Goal: Information Seeking & Learning: Find specific fact

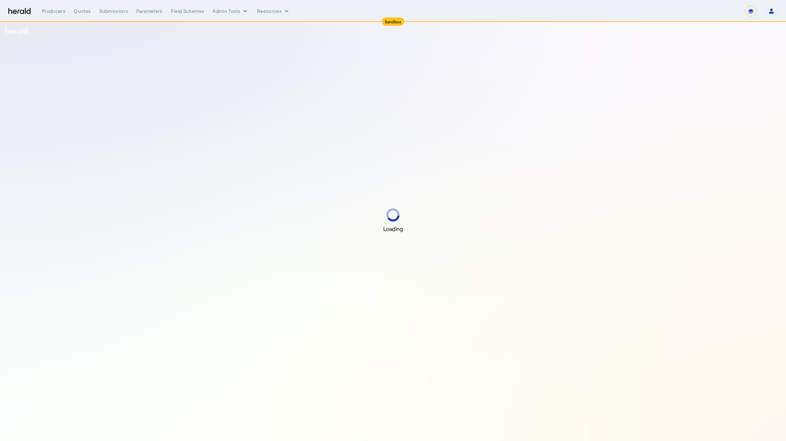
select select "*******"
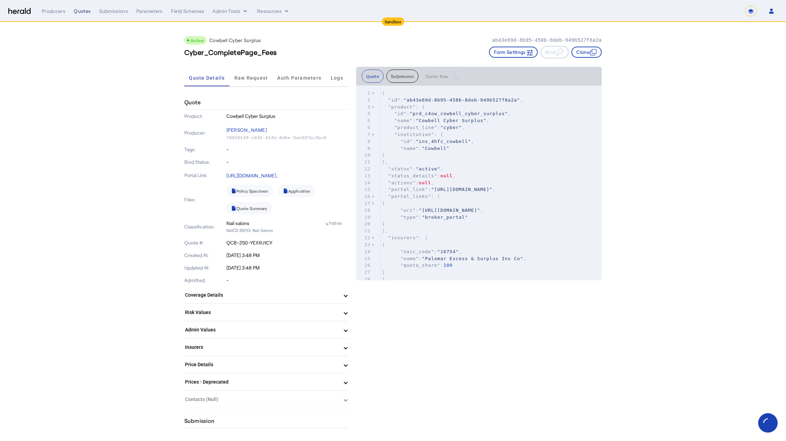
click at [81, 13] on div "Quotes" at bounding box center [82, 11] width 17 height 7
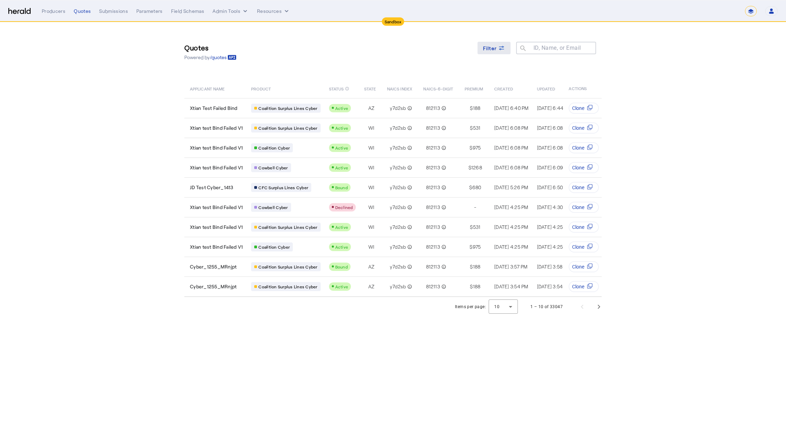
click at [501, 48] on icon at bounding box center [501, 48] width 7 height 7
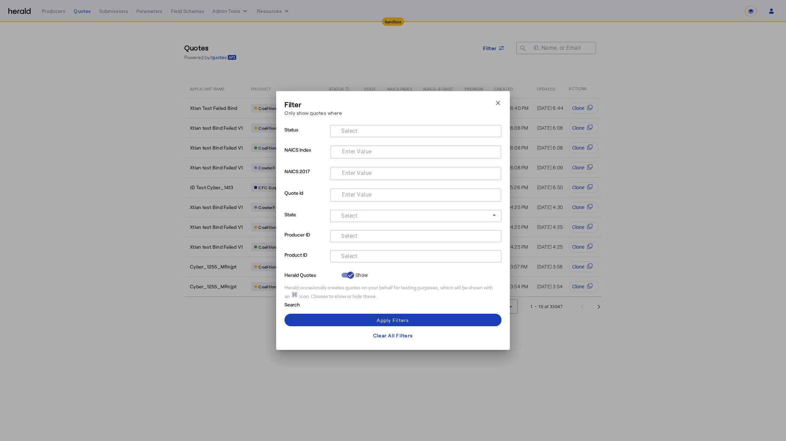
click at [374, 137] on div at bounding box center [416, 131] width 160 height 13
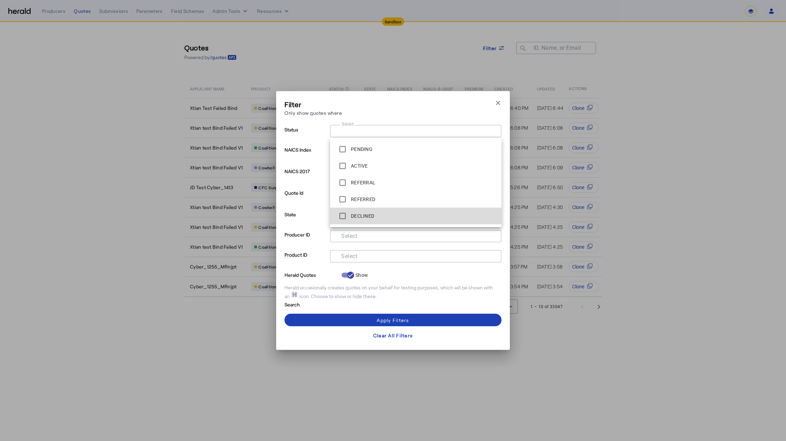
click at [390, 217] on span "DECLINED" at bounding box center [416, 216] width 160 height 14
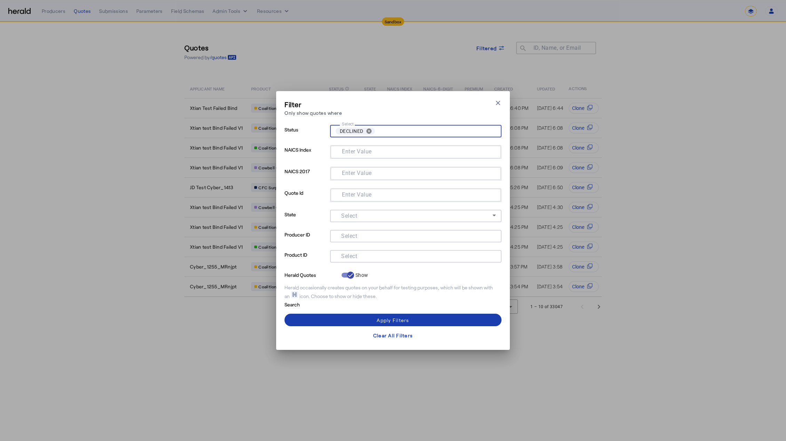
click at [359, 320] on span at bounding box center [393, 320] width 217 height 17
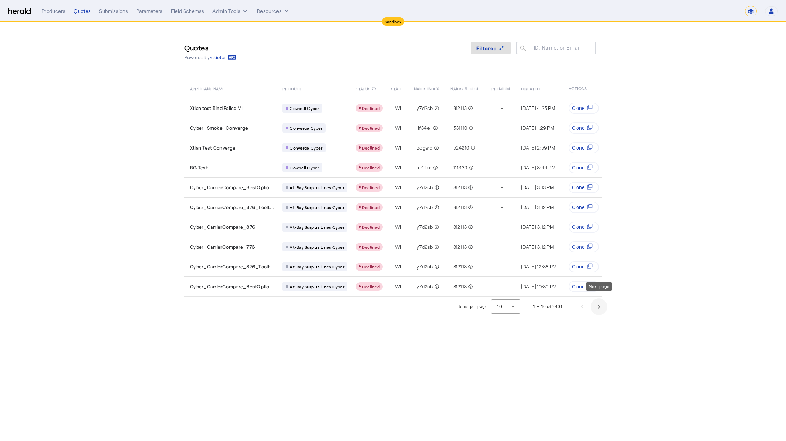
click at [602, 301] on span "Next page" at bounding box center [599, 306] width 17 height 17
click at [602, 300] on span "Next page" at bounding box center [599, 306] width 17 height 17
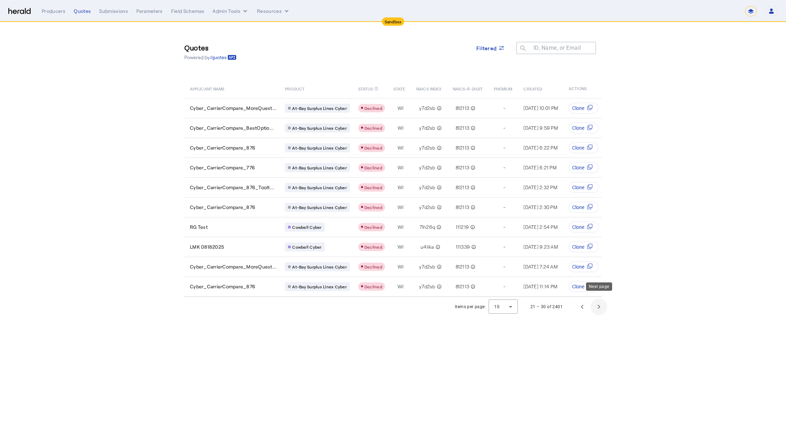
click at [602, 300] on span "Next page" at bounding box center [599, 306] width 17 height 17
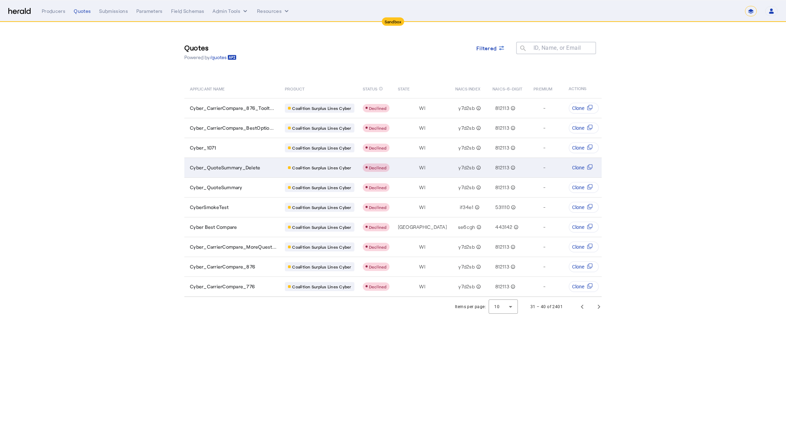
click at [225, 164] on span "Cyber_QuoteSummary_Delete" at bounding box center [225, 167] width 70 height 7
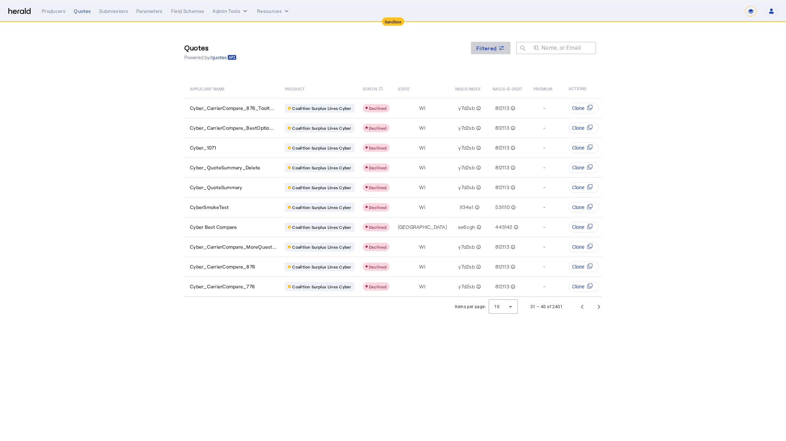
click at [482, 43] on span at bounding box center [491, 48] width 40 height 17
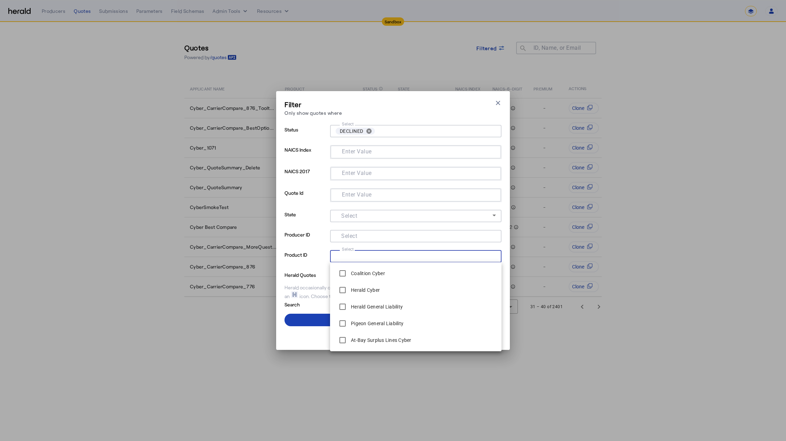
click at [377, 254] on input "Select" at bounding box center [415, 255] width 158 height 8
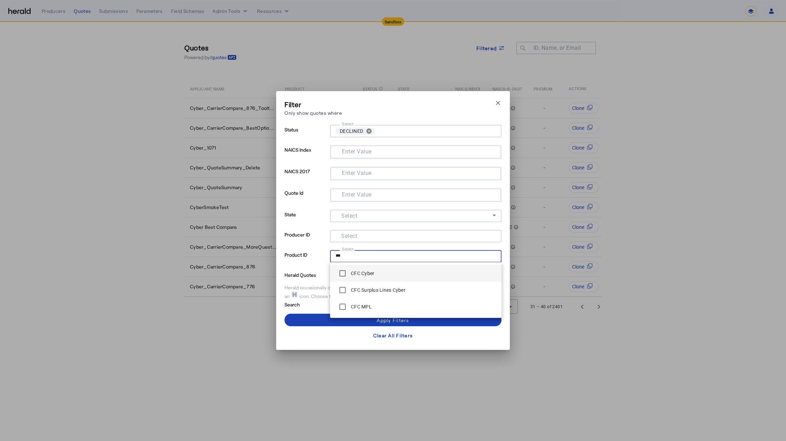
type input "***"
click at [374, 273] on label "CFC Cyber" at bounding box center [362, 273] width 25 height 7
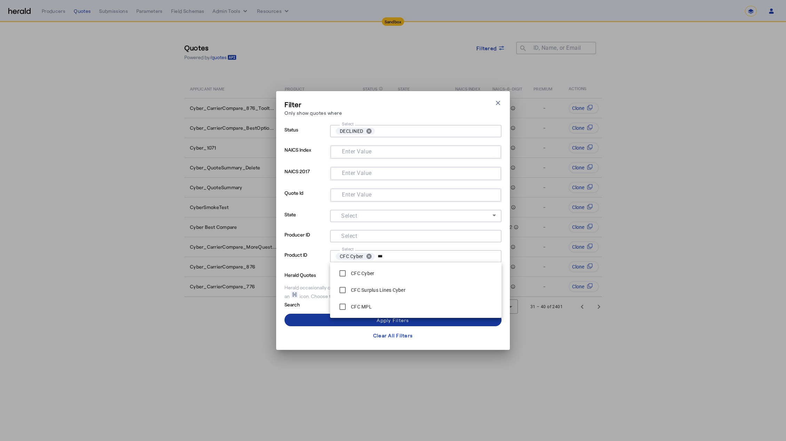
click at [399, 322] on div "Apply Filters" at bounding box center [393, 320] width 32 height 7
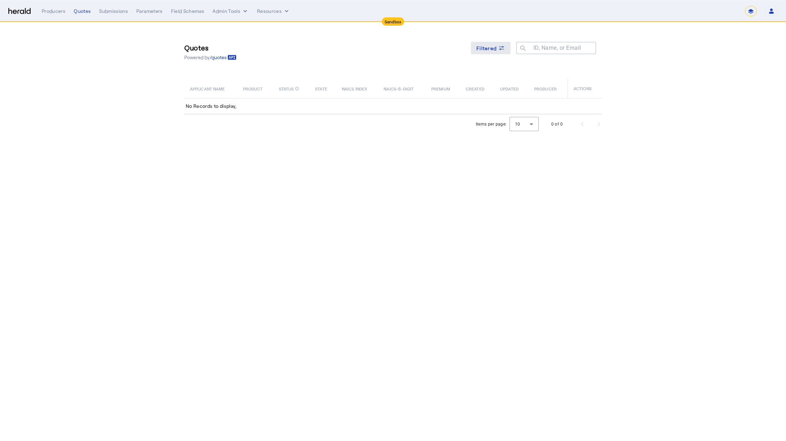
click at [487, 50] on span "Filtered" at bounding box center [487, 48] width 20 height 7
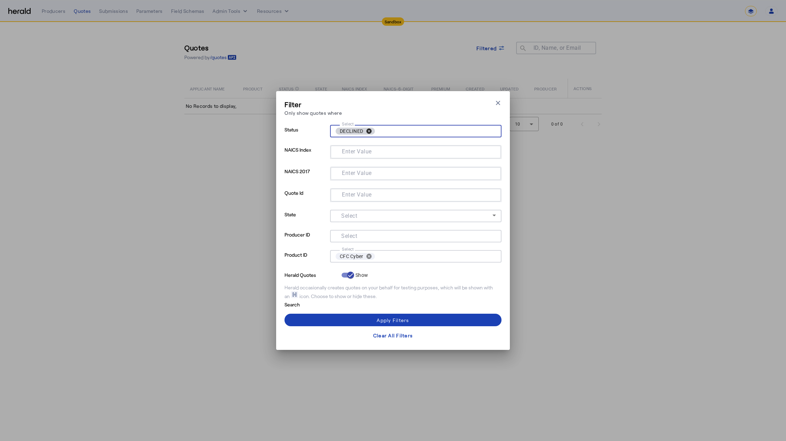
click at [367, 130] on button "cancel" at bounding box center [369, 131] width 12 height 6
click at [367, 130] on input "Select" at bounding box center [415, 130] width 158 height 8
type input "***"
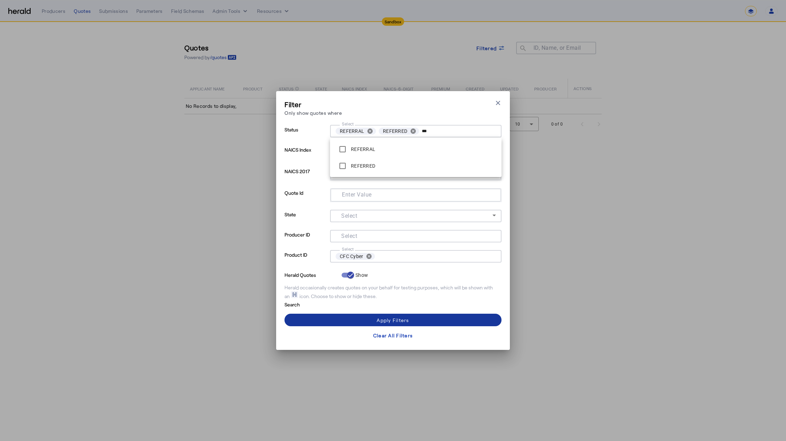
click at [349, 320] on span at bounding box center [393, 320] width 217 height 17
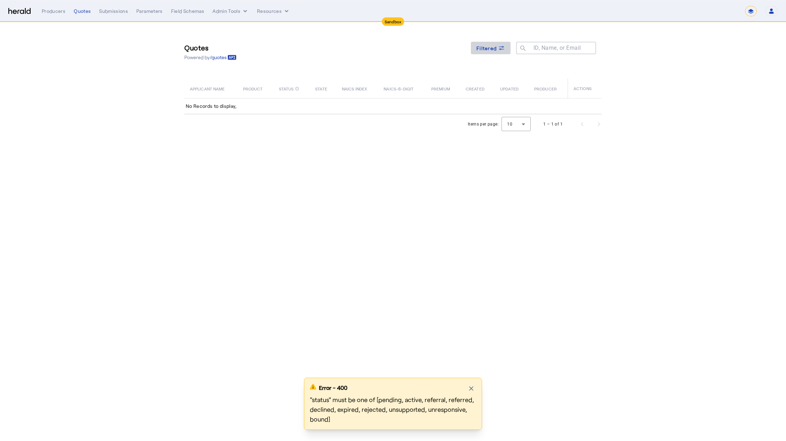
click at [484, 47] on span "Filtered" at bounding box center [487, 48] width 20 height 7
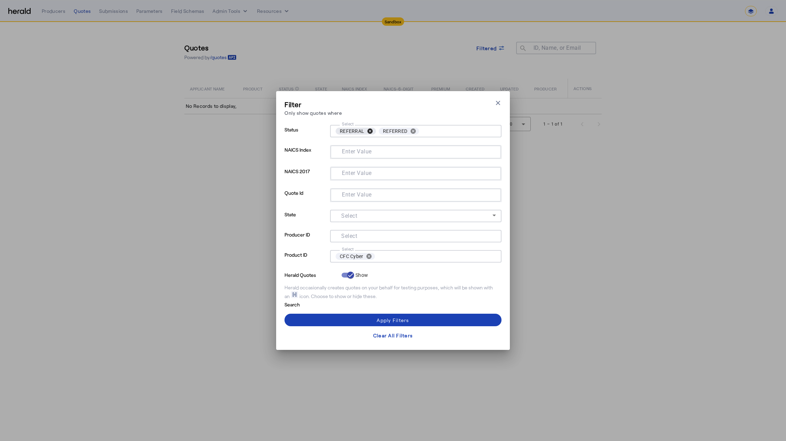
click at [370, 131] on button "cancel" at bounding box center [370, 131] width 12 height 6
click at [397, 318] on div "Apply Filters" at bounding box center [393, 320] width 32 height 7
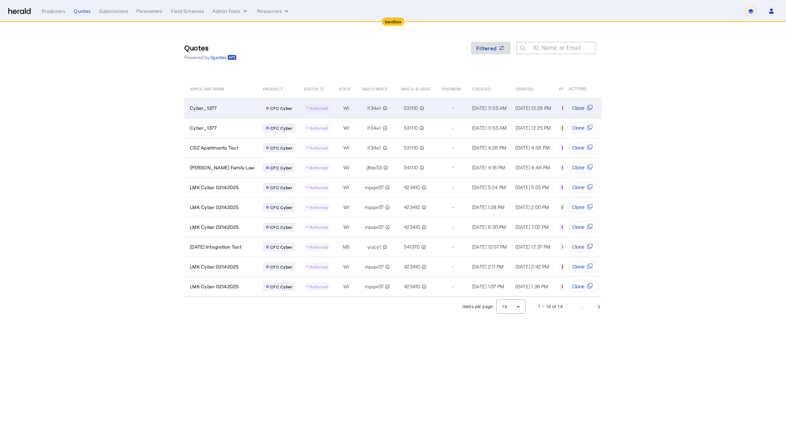
click at [211, 110] on span "Cyber_1377" at bounding box center [203, 108] width 27 height 7
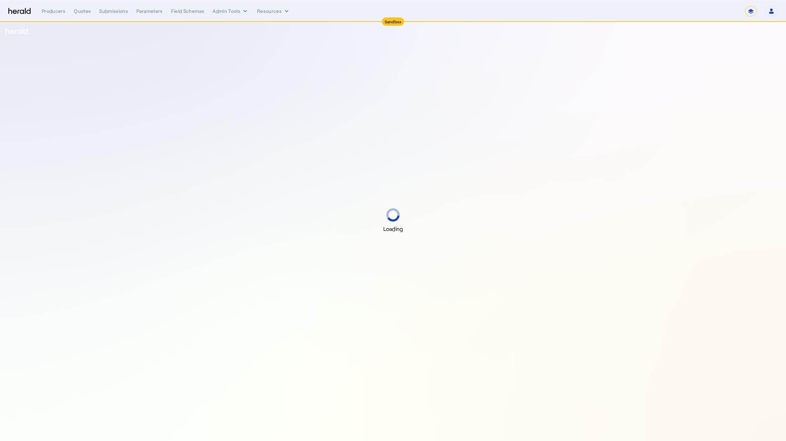
select select "*******"
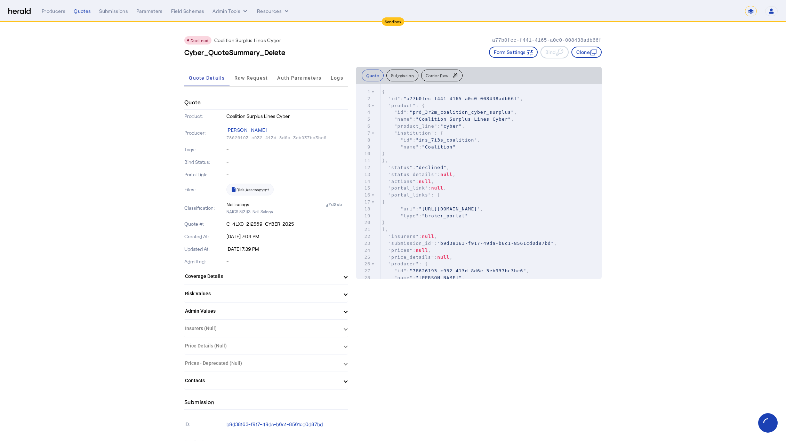
click at [429, 226] on pre "}" at bounding box center [491, 222] width 221 height 7
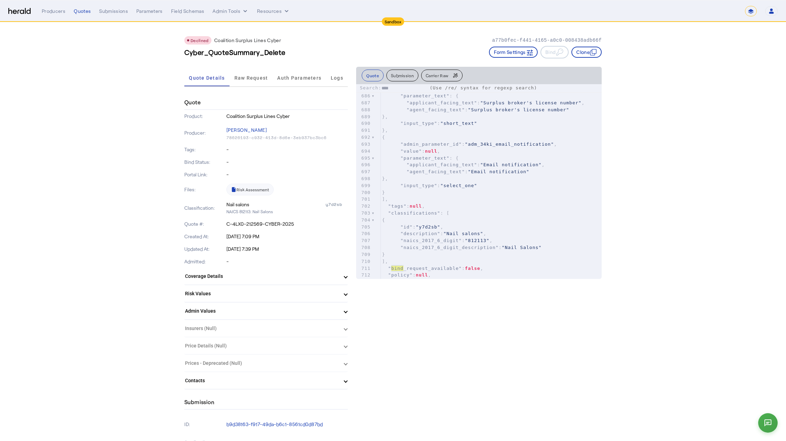
scroll to position [5094, 0]
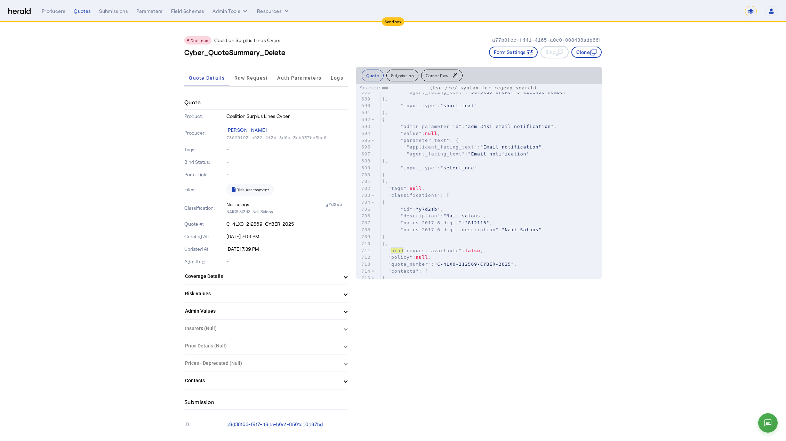
type input "****"
click at [508, 41] on p "a77b0fec-f441-4165-a0c0-008438adb66f" at bounding box center [547, 40] width 110 height 7
copy p "a77b0fec-f441-4165-a0c0-008438adb66f"
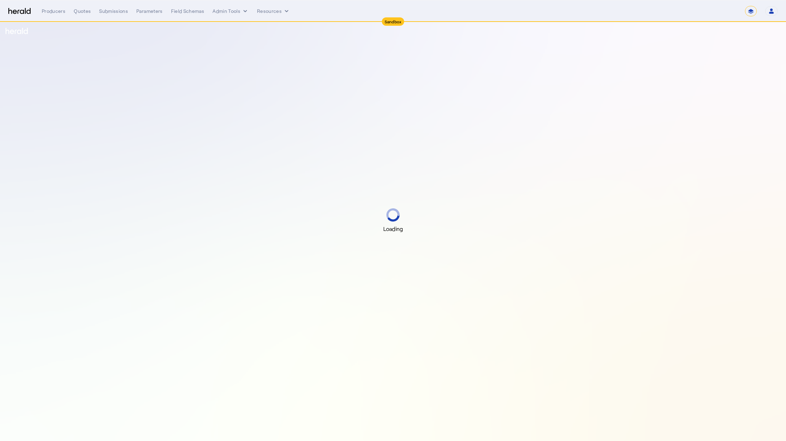
select select "*******"
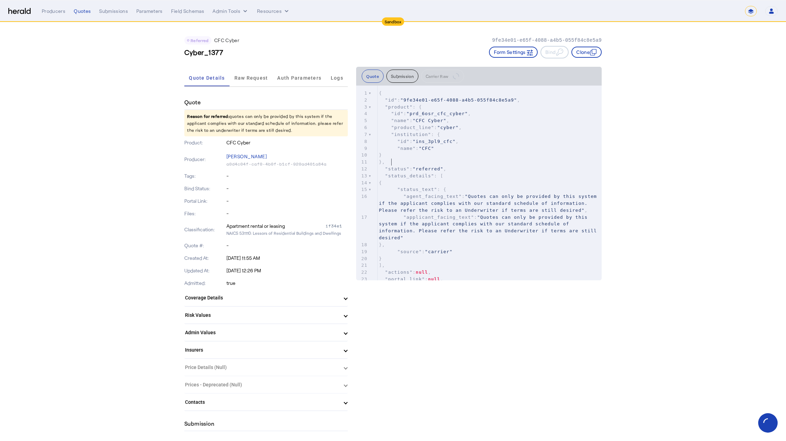
click at [457, 161] on pre "}," at bounding box center [489, 162] width 224 height 7
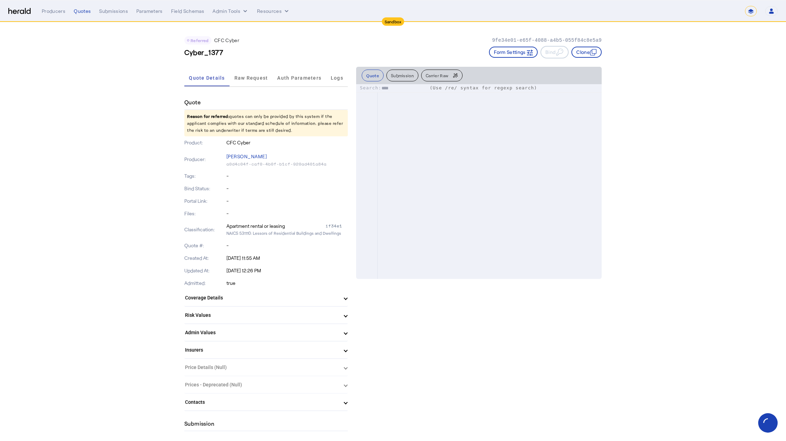
scroll to position [4456, 0]
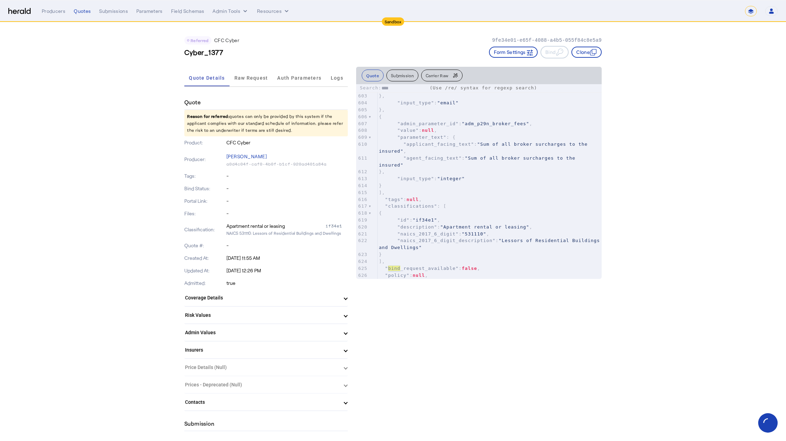
type input "****"
click at [332, 114] on p "Reason for referred: quotes can only be provided by this system if the applican…" at bounding box center [265, 123] width 163 height 26
click at [503, 37] on p "9fe34e01-e65f-4088-a4b5-055f84c8e5a9" at bounding box center [547, 40] width 110 height 7
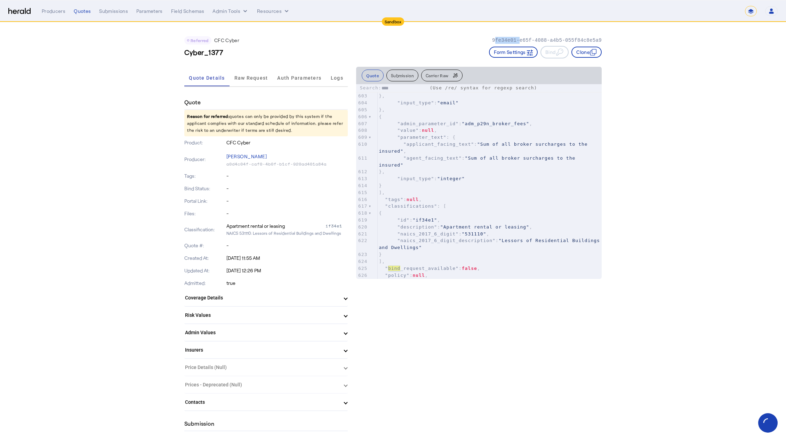
click at [503, 37] on p "9fe34e01-e65f-4088-a4b5-055f84c8e5a9" at bounding box center [547, 40] width 110 height 7
